Goal: Task Accomplishment & Management: Manage account settings

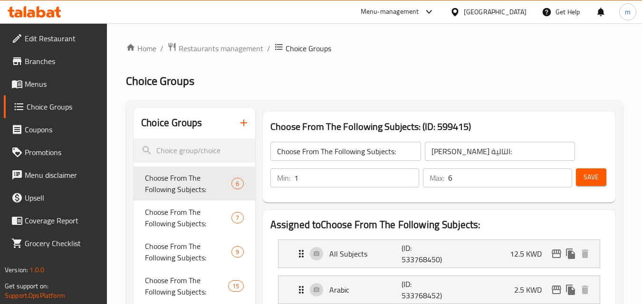
click at [419, 10] on div "Menu-management" at bounding box center [389, 11] width 58 height 11
click at [367, 81] on div "Restaurant-Management" at bounding box center [380, 82] width 75 height 10
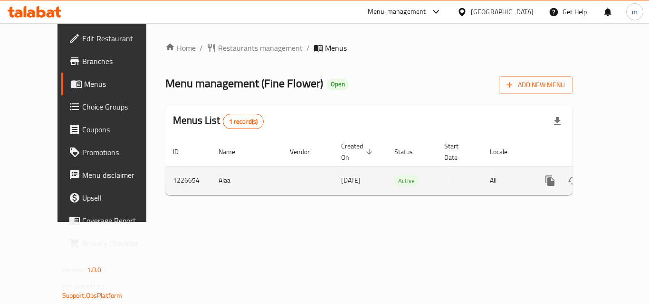
click at [613, 175] on icon "enhanced table" at bounding box center [618, 180] width 11 height 11
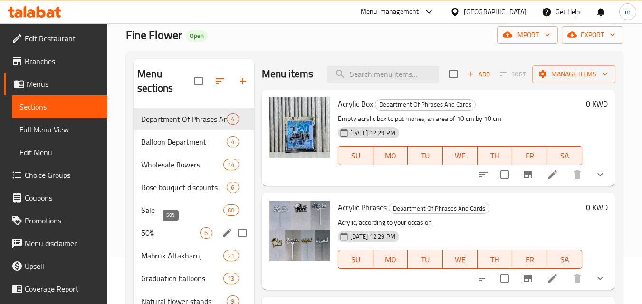
scroll to position [95, 0]
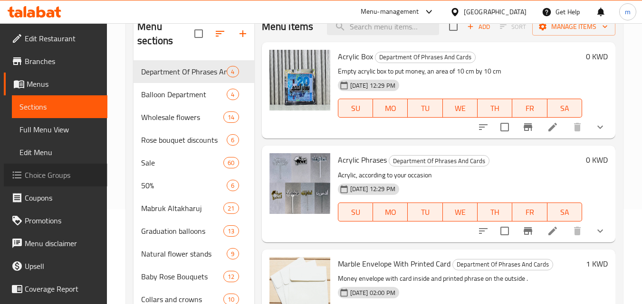
click at [57, 179] on span "Choice Groups" at bounding box center [62, 175] width 75 height 11
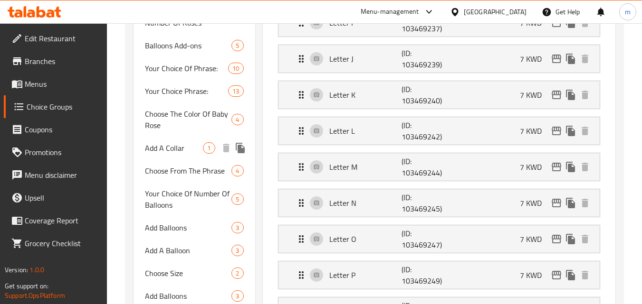
scroll to position [522, 0]
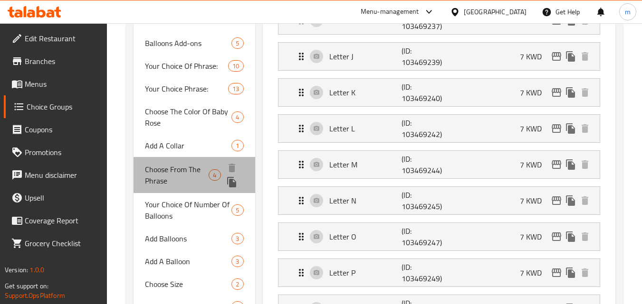
click at [197, 174] on span "Choose From The Phrase" at bounding box center [177, 175] width 64 height 23
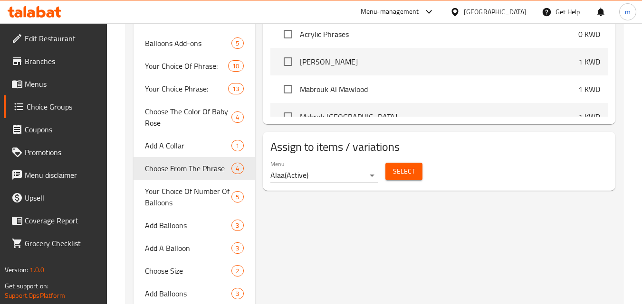
type input "Choose From The Phrase"
type input "اختيار من العباره"
type input "4"
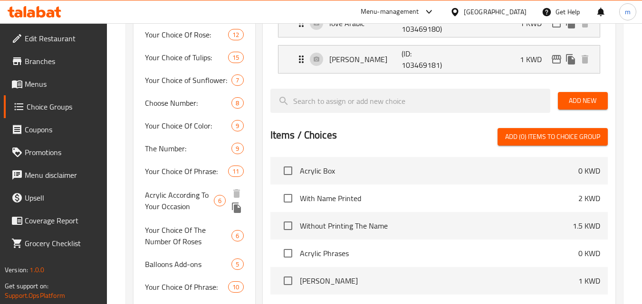
scroll to position [332, 0]
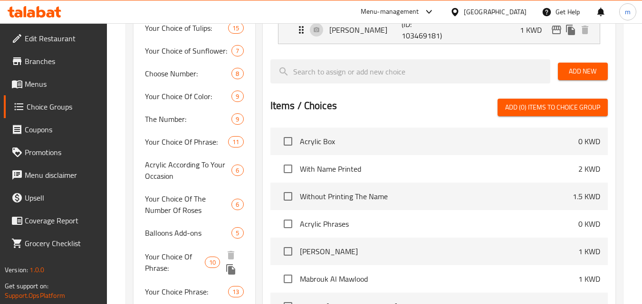
drag, startPoint x: 171, startPoint y: 260, endPoint x: 183, endPoint y: 232, distance: 31.1
click at [171, 260] on span "Your Choice Of Phrase:" at bounding box center [175, 262] width 60 height 23
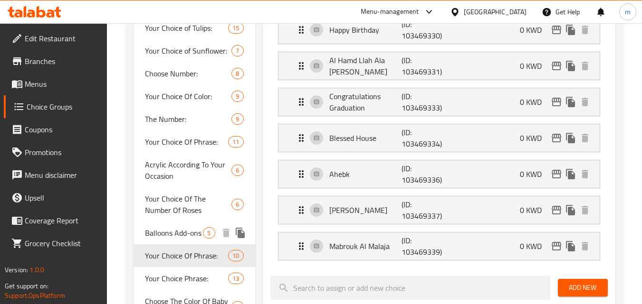
type input "Your Choice Of Phrase:"
type input "اختيارك من العبارة:"
type input "1"
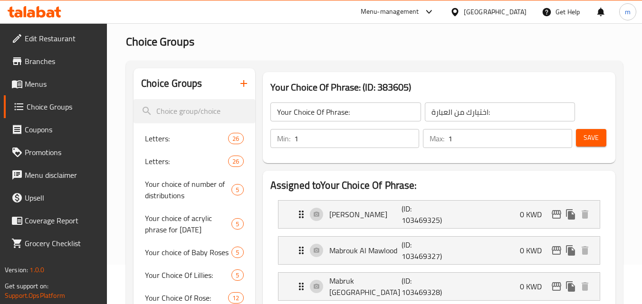
scroll to position [0, 0]
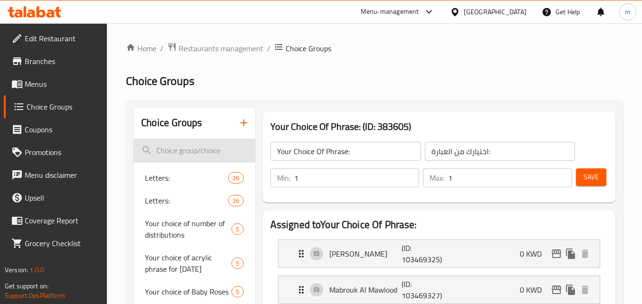
click at [166, 148] on input "search" at bounding box center [193, 151] width 121 height 24
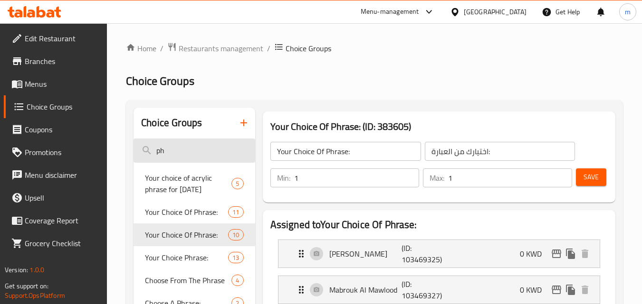
type input "p"
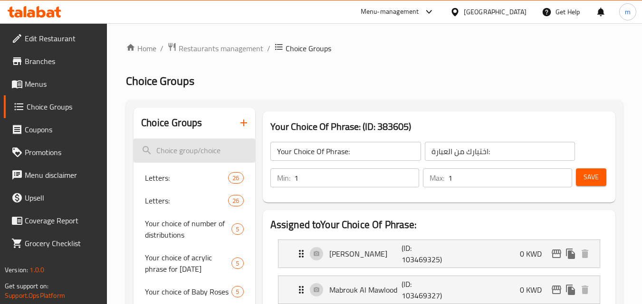
type input "o"
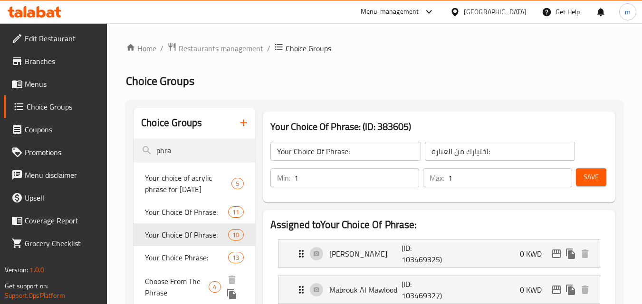
type input "phra"
click at [186, 285] on span "Choose From The Phrase" at bounding box center [177, 287] width 64 height 23
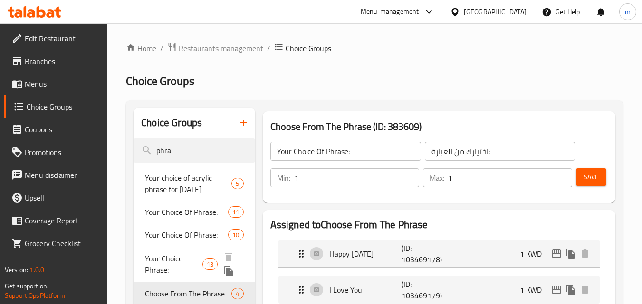
type input "Choose From The Phrase"
type input "اختيار من العباره"
type input "4"
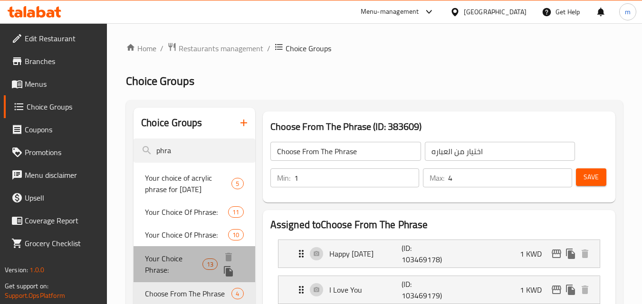
click at [166, 263] on span "Your Choice Phrase:" at bounding box center [173, 264] width 57 height 23
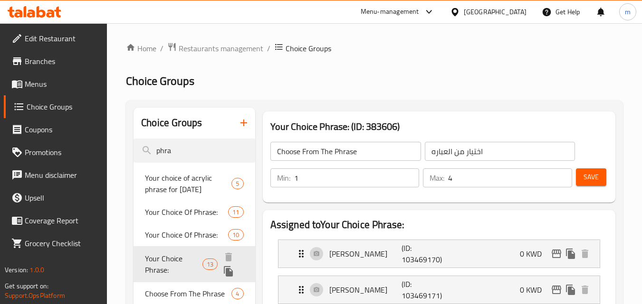
type input "Your Choice Phrase:"
type input "إختيارك من العبارات:"
type input "1"
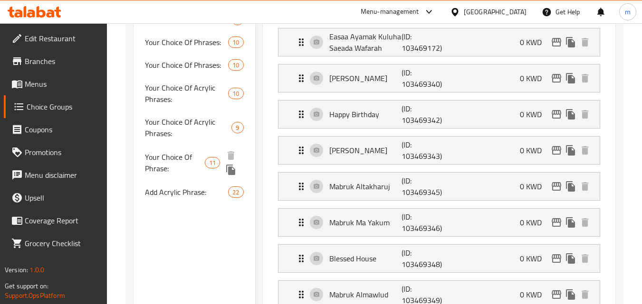
scroll to position [285, 0]
